Goal: Task Accomplishment & Management: Complete application form

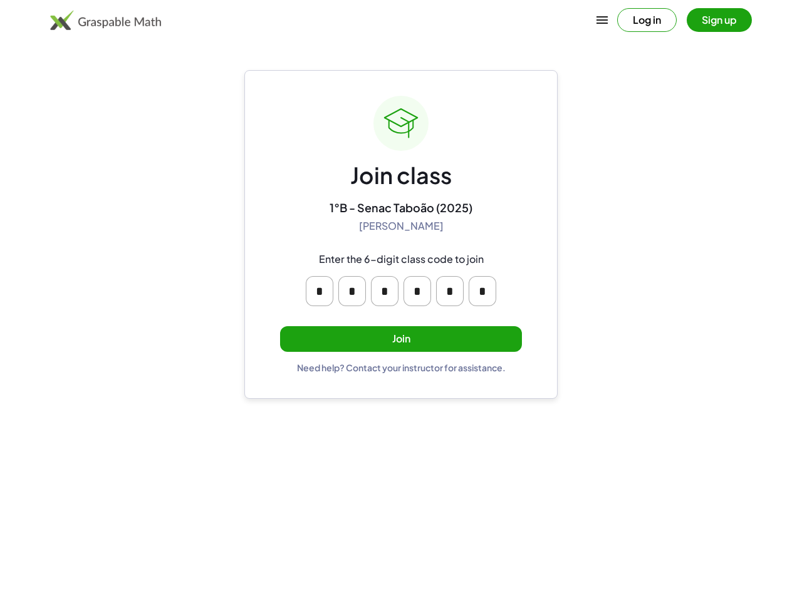
click at [602, 20] on icon "button" at bounding box center [601, 20] width 15 height 15
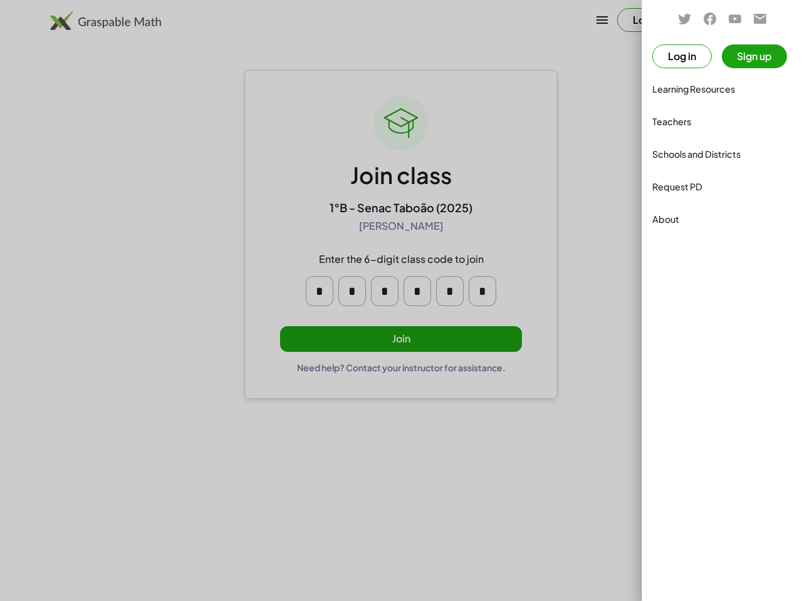
click at [646, 20] on div "Log in Sign up Learning Resources Teachers Schools and Districts Request PD Abo…" at bounding box center [401, 300] width 802 height 601
click at [719, 20] on span at bounding box center [722, 18] width 90 height 16
click at [319, 291] on div at bounding box center [401, 300] width 802 height 601
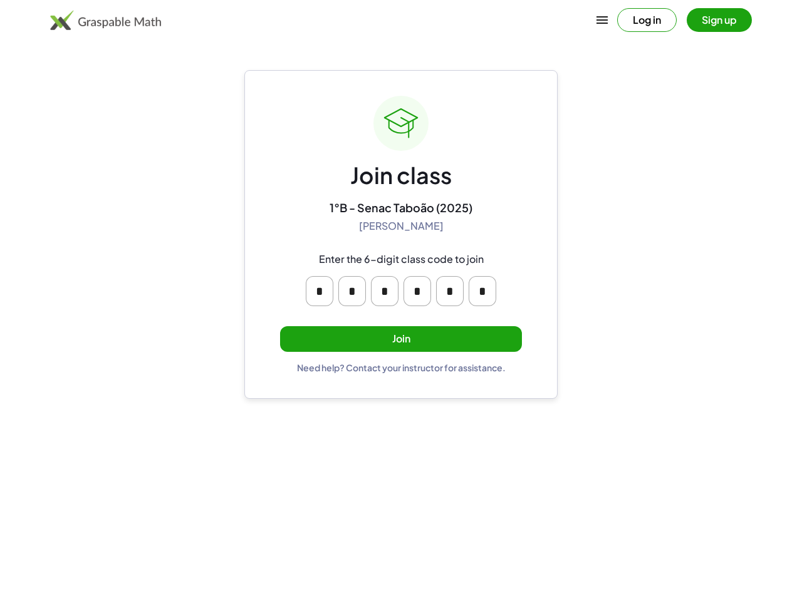
click at [385, 291] on input "*" at bounding box center [385, 291] width 28 height 30
click at [417, 291] on input "*" at bounding box center [417, 291] width 28 height 30
click at [450, 291] on input "*" at bounding box center [450, 291] width 28 height 30
click at [482, 291] on input "*" at bounding box center [483, 291] width 28 height 30
click at [401, 339] on button "Join" at bounding box center [401, 339] width 242 height 26
